Goal: Task Accomplishment & Management: Manage account settings

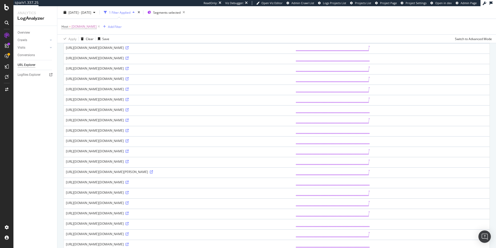
scroll to position [198, 0]
click at [388, 4] on span "Project Page" at bounding box center [388, 3] width 17 height 4
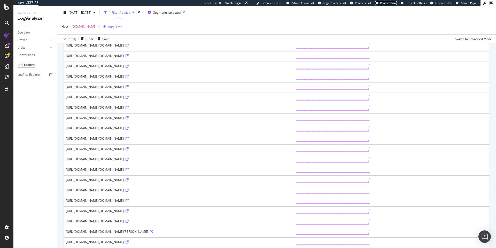
scroll to position [136, 0]
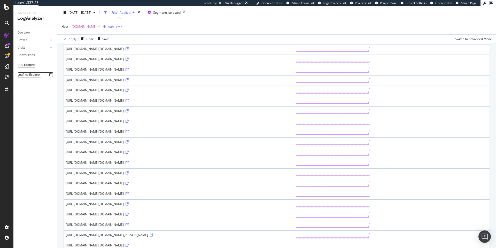
click at [36, 75] on div "Logfiles Explorer" at bounding box center [29, 74] width 23 height 5
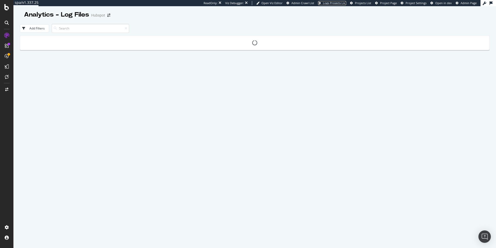
click at [339, 5] on span "Logs Projects List" at bounding box center [334, 3] width 23 height 4
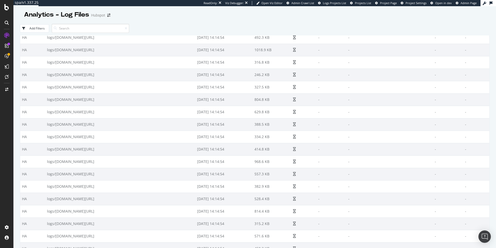
scroll to position [248, 0]
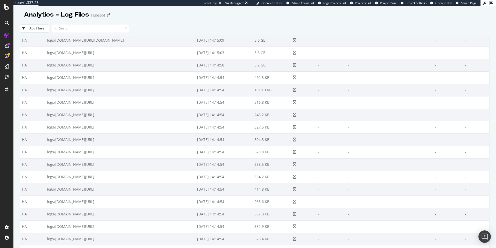
scroll to position [232, 0]
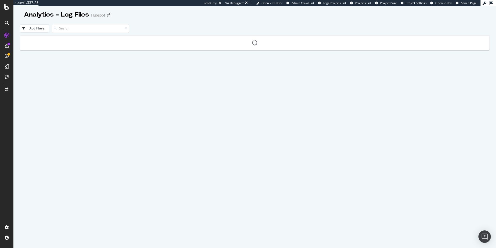
click at [161, 21] on div "Analytics - Log Files Hubspot Add Filters" at bounding box center [255, 126] width 470 height 241
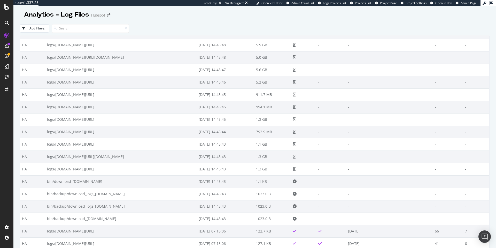
scroll to position [217, 0]
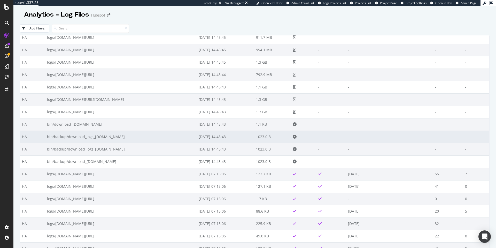
scroll to position [248, 0]
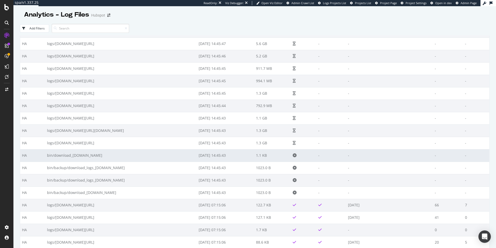
click at [118, 152] on td "bin/download_[DOMAIN_NAME]" at bounding box center [121, 155] width 152 height 12
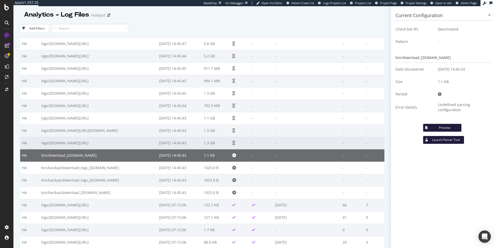
click at [115, 146] on td "logs/[DOMAIN_NAME][URL]" at bounding box center [99, 143] width 118 height 12
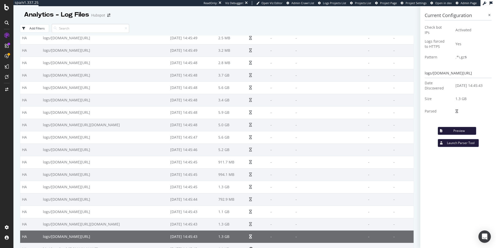
scroll to position [93, 0]
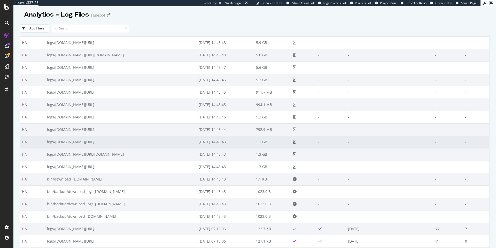
scroll to position [217, 0]
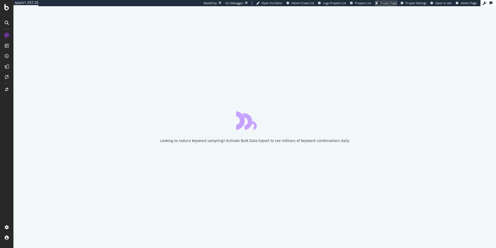
click at [385, 3] on span "Project Page" at bounding box center [388, 3] width 17 height 4
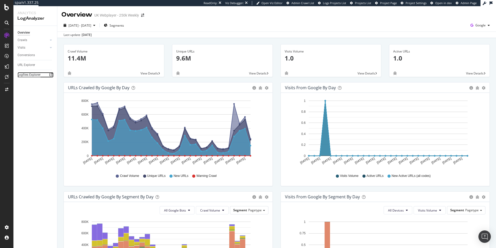
click at [27, 75] on div "Logfiles Explorer" at bounding box center [29, 74] width 23 height 5
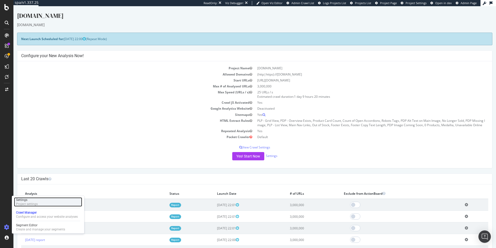
click at [27, 199] on div "Settings" at bounding box center [27, 200] width 22 height 4
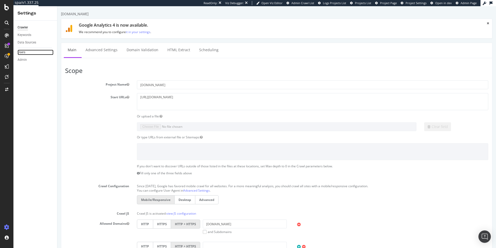
click at [26, 52] on link "Users" at bounding box center [36, 52] width 36 height 5
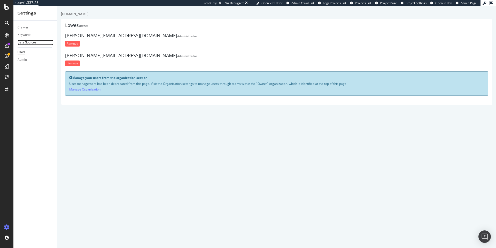
click at [20, 42] on div "Data Sources" at bounding box center [27, 42] width 19 height 5
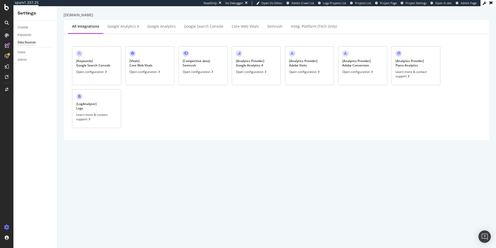
click at [105, 73] on icon at bounding box center [106, 71] width 2 height 3
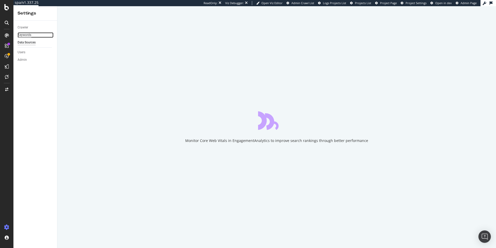
click at [31, 37] on div "Keywords" at bounding box center [25, 34] width 14 height 5
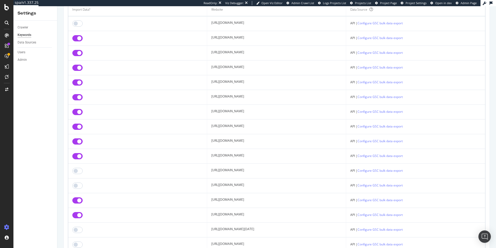
scroll to position [62, 0]
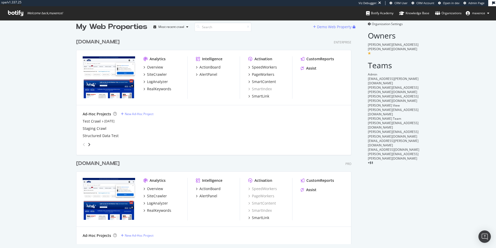
scroll to position [11, 0]
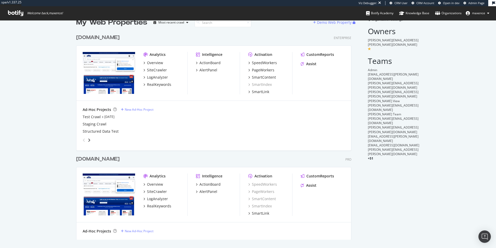
click at [120, 160] on div "www.lowessecondary.com" at bounding box center [97, 158] width 43 height 7
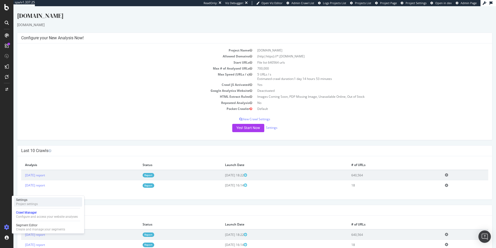
click at [27, 199] on div "Settings" at bounding box center [27, 200] width 22 height 4
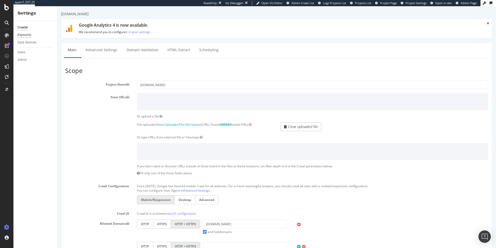
click at [26, 35] on div "Keywords" at bounding box center [25, 34] width 14 height 5
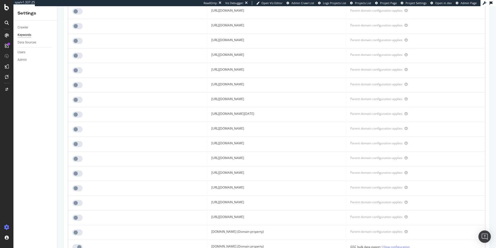
scroll to position [341, 0]
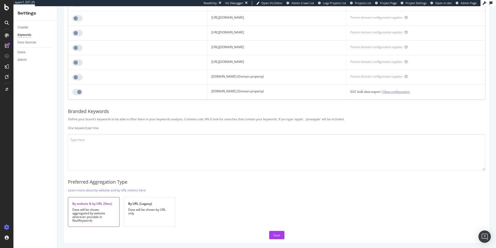
click at [410, 92] on link "View configuration" at bounding box center [396, 91] width 27 height 5
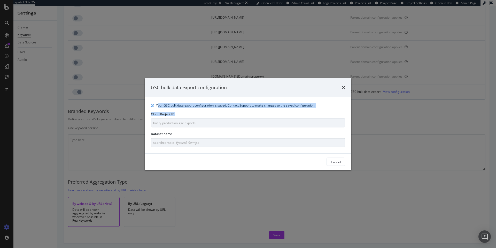
drag, startPoint x: 158, startPoint y: 106, endPoint x: 315, endPoint y: 112, distance: 157.9
click at [315, 112] on div "Your GSC bulk data export configuration is saved. Contact Support to make chang…" at bounding box center [248, 125] width 207 height 56
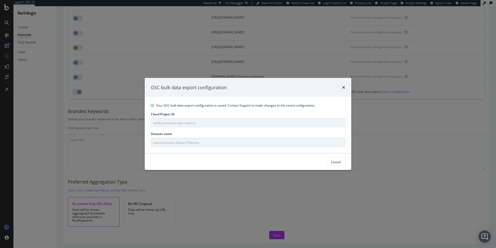
click at [315, 112] on div "Your GSC bulk data export configuration is saved. Contact Support to make chang…" at bounding box center [248, 125] width 207 height 56
click at [343, 88] on icon "times" at bounding box center [343, 87] width 3 height 4
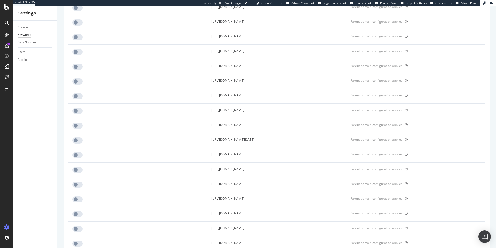
scroll to position [186, 0]
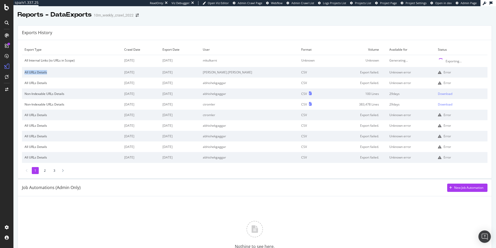
drag, startPoint x: 61, startPoint y: 72, endPoint x: 25, endPoint y: 73, distance: 36.7
click at [25, 73] on div "All URLs Details" at bounding box center [72, 72] width 95 height 4
copy div "All URLs Details"
click at [462, 4] on span "Admin Page" at bounding box center [468, 3] width 16 height 4
